Goal: Navigation & Orientation: Find specific page/section

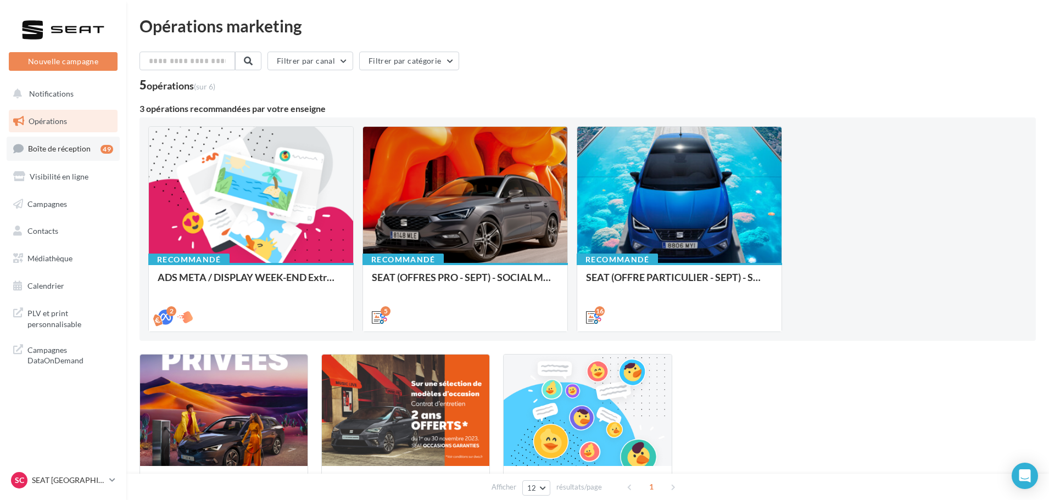
click at [72, 148] on span "Boîte de réception" at bounding box center [59, 148] width 63 height 9
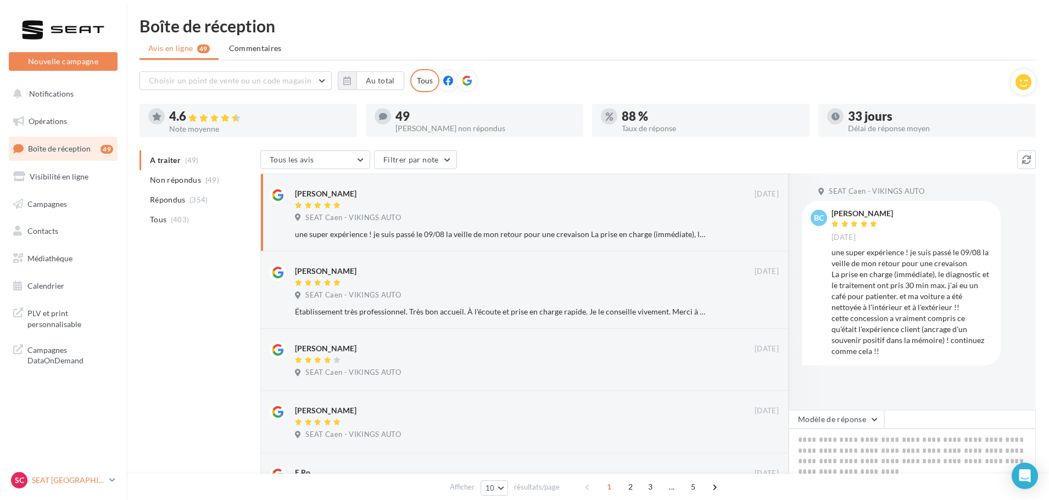
click at [60, 472] on div "SC SEAT CAEN SEAT-IFS" at bounding box center [58, 480] width 94 height 16
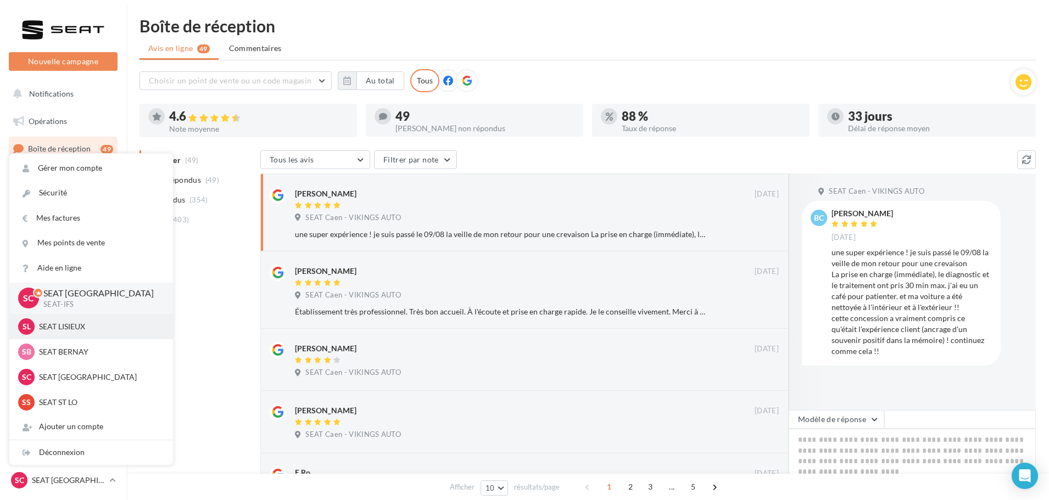
click at [66, 326] on p "SEAT LISIEUX" at bounding box center [99, 326] width 121 height 11
